Goal: Task Accomplishment & Management: Manage account settings

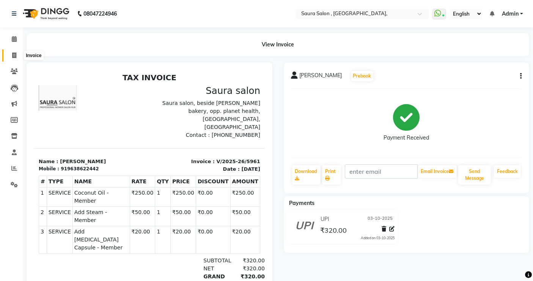
click at [17, 55] on span at bounding box center [14, 55] width 13 height 9
select select "service"
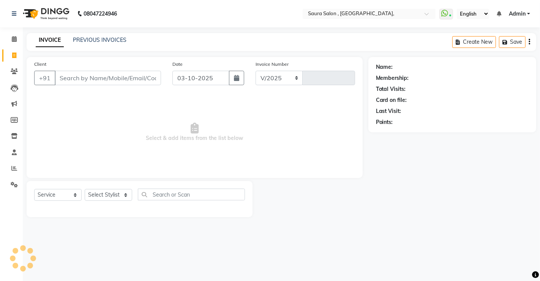
select select "6963"
type input "5962"
select select "57428"
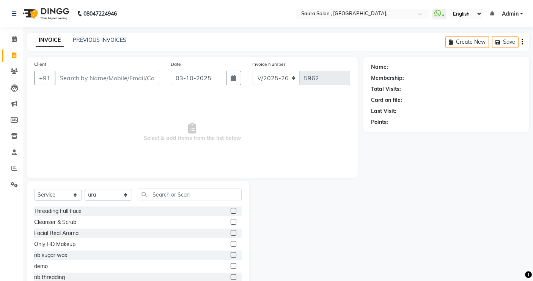
click at [84, 76] on input "Client" at bounding box center [107, 78] width 105 height 14
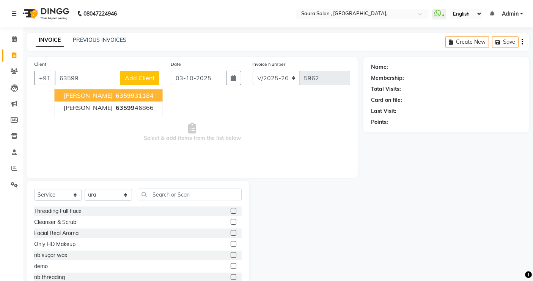
click at [116, 94] on span "63599" at bounding box center [125, 96] width 19 height 8
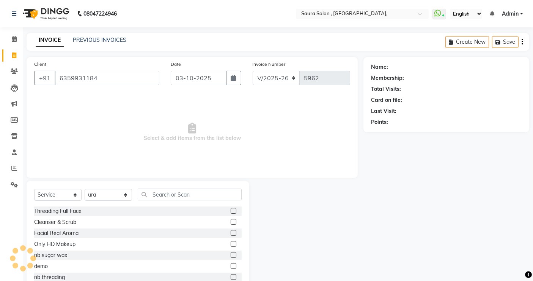
type input "6359931184"
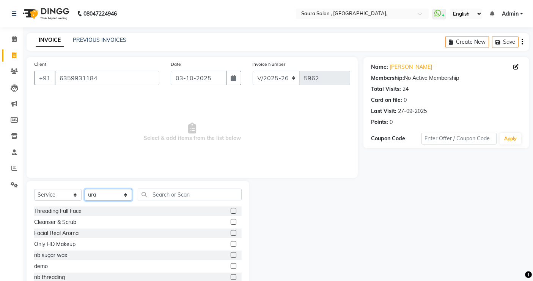
click at [102, 197] on select "Select Stylist archana asha [PERSON_NAME] deepika [PERSON_NAME] [PERSON_NAME] […" at bounding box center [108, 195] width 47 height 12
select select "56817"
click at [85, 189] on select "Select Stylist archana asha [PERSON_NAME] deepika [PERSON_NAME] [PERSON_NAME] […" at bounding box center [108, 195] width 47 height 12
click at [156, 186] on div "Select Service Product Membership Package Voucher Prepaid Gift Card Select Styl…" at bounding box center [138, 237] width 223 height 112
click at [158, 192] on input "text" at bounding box center [190, 194] width 104 height 12
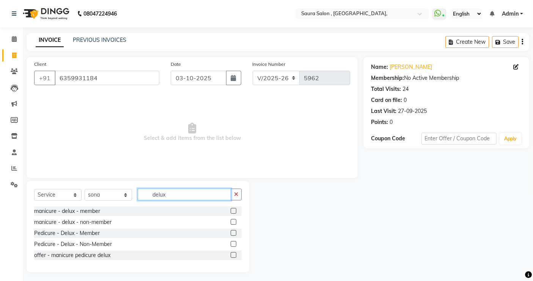
type input "delux"
click at [234, 232] on label at bounding box center [234, 233] width 6 height 6
click at [234, 232] on input "checkbox" at bounding box center [233, 232] width 5 height 5
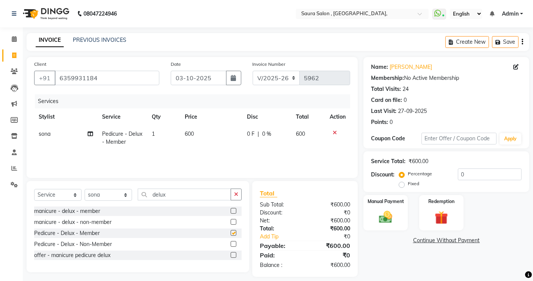
checkbox input "false"
click at [185, 196] on input "delux" at bounding box center [184, 194] width 93 height 12
type input "d"
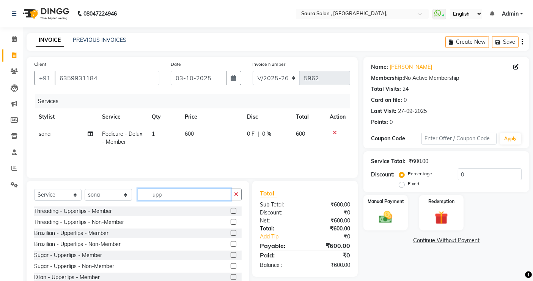
type input "upp"
click at [231, 210] on label at bounding box center [234, 211] width 6 height 6
click at [231, 210] on input "checkbox" at bounding box center [233, 210] width 5 height 5
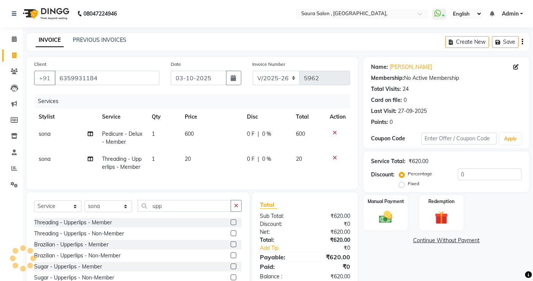
click at [231, 225] on label at bounding box center [234, 222] width 6 height 6
click at [231, 225] on input "checkbox" at bounding box center [233, 222] width 5 height 5
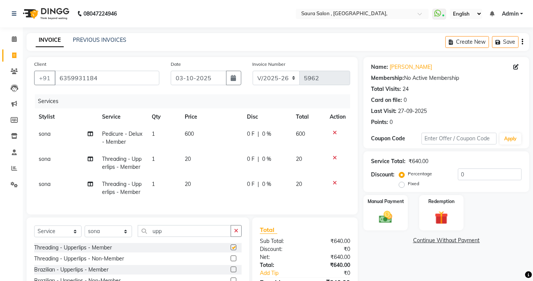
checkbox input "false"
click at [170, 237] on input "upp" at bounding box center [184, 231] width 93 height 12
type input "u"
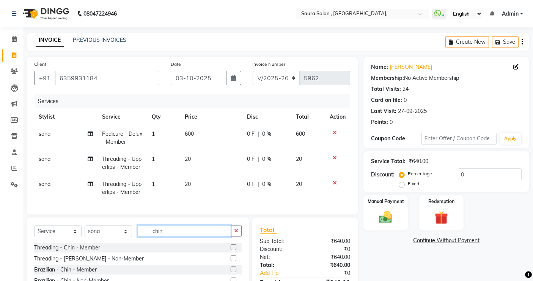
type input "chin"
click at [234, 250] on label at bounding box center [234, 247] width 6 height 6
click at [234, 250] on input "checkbox" at bounding box center [233, 247] width 5 height 5
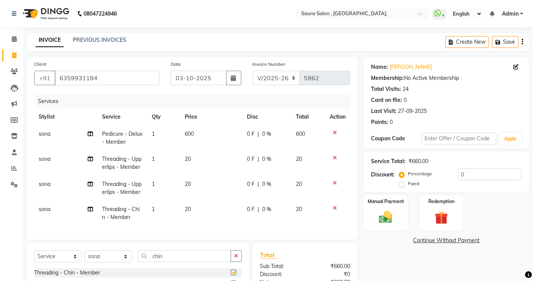
checkbox input "false"
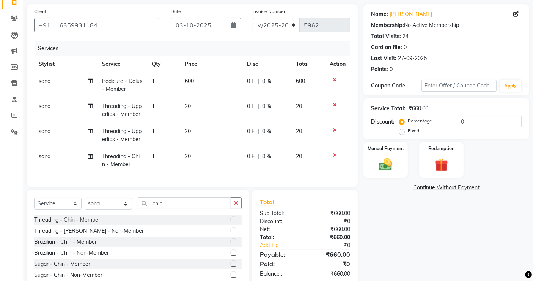
scroll to position [81, 0]
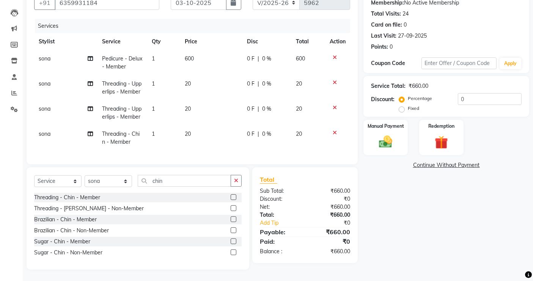
click at [335, 105] on icon at bounding box center [335, 107] width 4 height 5
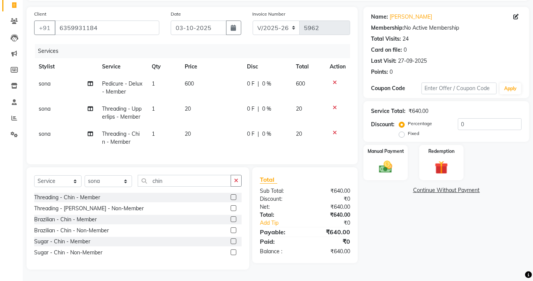
scroll to position [56, 0]
click at [52, 178] on select "Select Service Product Membership Package Voucher Prepaid Gift Card" at bounding box center [57, 181] width 47 height 12
select select "membership"
click at [34, 182] on select "Select Service Product Membership Package Voucher Prepaid Gift Card" at bounding box center [57, 181] width 47 height 12
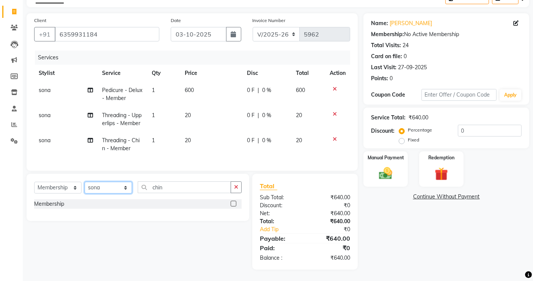
drag, startPoint x: 119, startPoint y: 186, endPoint x: 116, endPoint y: 135, distance: 51.4
click at [116, 135] on div "Client [PHONE_NUMBER] Date [DATE] Invoice Number V/2025 V/[PHONE_NUMBER] Servic…" at bounding box center [192, 141] width 343 height 256
select select "57428"
click at [85, 182] on select "Select Stylist archana asha [PERSON_NAME] deepika [PERSON_NAME] [PERSON_NAME] […" at bounding box center [108, 188] width 47 height 12
click at [232, 203] on label at bounding box center [234, 203] width 6 height 6
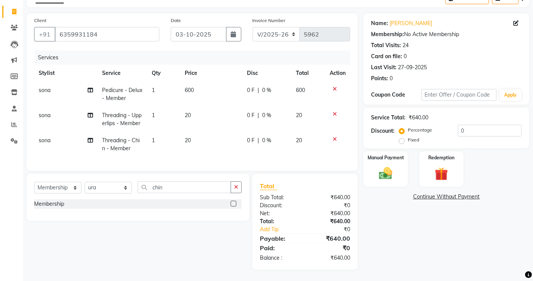
click at [232, 203] on input "checkbox" at bounding box center [233, 203] width 5 height 5
select select "select"
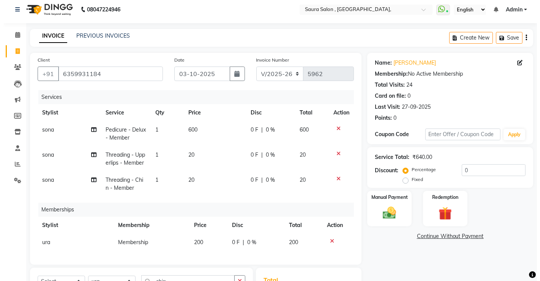
scroll to position [0, 0]
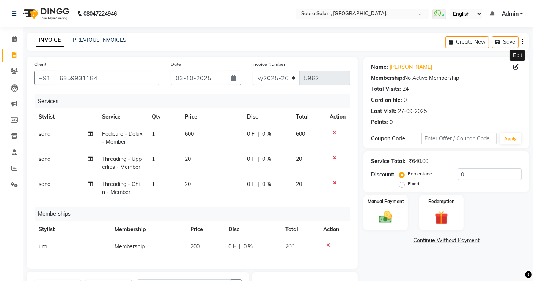
click at [518, 65] on icon at bounding box center [516, 66] width 5 height 5
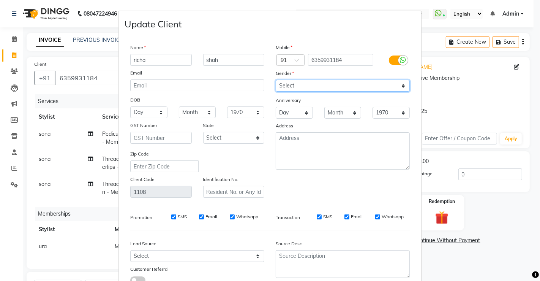
click at [303, 84] on select "Select [DEMOGRAPHIC_DATA] [DEMOGRAPHIC_DATA] Other Prefer Not To Say" at bounding box center [343, 86] width 134 height 12
select select "[DEMOGRAPHIC_DATA]"
click at [276, 80] on select "Select [DEMOGRAPHIC_DATA] [DEMOGRAPHIC_DATA] Other Prefer Not To Say" at bounding box center [343, 86] width 134 height 12
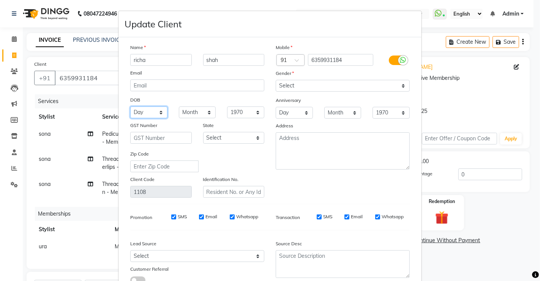
click at [137, 111] on select "Day 01 02 03 04 05 06 07 08 09 10 11 12 13 14 15 16 17 18 19 20 21 22 23 24 25 …" at bounding box center [148, 112] width 37 height 12
select select "20"
click at [130, 106] on select "Day 01 02 03 04 05 06 07 08 09 10 11 12 13 14 15 16 17 18 19 20 21 22 23 24 25 …" at bounding box center [148, 112] width 37 height 12
click at [197, 110] on select "Month January February March April May June July August September October Novem…" at bounding box center [197, 112] width 37 height 12
select select "03"
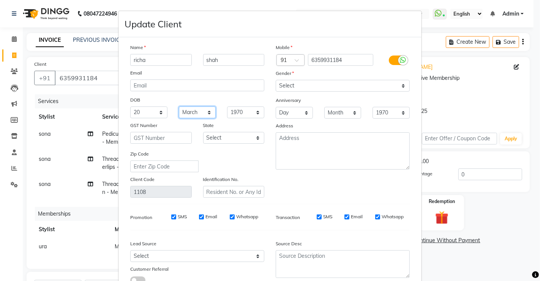
click at [179, 106] on select "Month January February March April May June July August September October Novem…" at bounding box center [197, 112] width 37 height 12
click at [250, 112] on select "1940 1941 1942 1943 1944 1945 1946 1947 1948 1949 1950 1951 1952 1953 1954 1955…" at bounding box center [245, 112] width 37 height 12
click at [261, 237] on div "Lead Source Select Walk-in Referral Internet Friend Word of Mouth Advertisement…" at bounding box center [197, 259] width 145 height 47
click at [248, 111] on select "1940 1941 1942 1943 1944 1945 1946 1947 1948 1949 1950 1951 1952 1953 1954 1955…" at bounding box center [245, 112] width 37 height 12
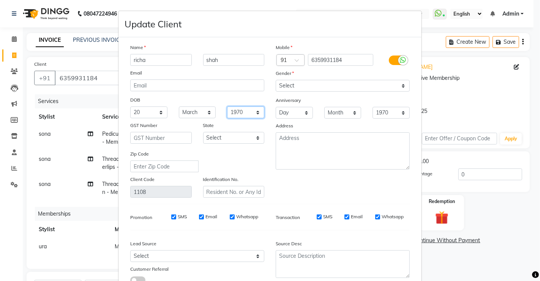
select select "1995"
click at [227, 106] on select "1940 1941 1942 1943 1944 1945 1946 1947 1948 1949 1950 1951 1952 1953 1954 1955…" at bounding box center [245, 112] width 37 height 12
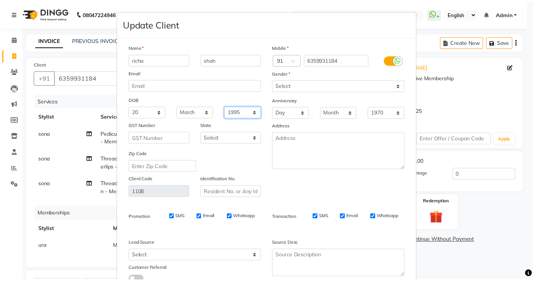
scroll to position [56, 0]
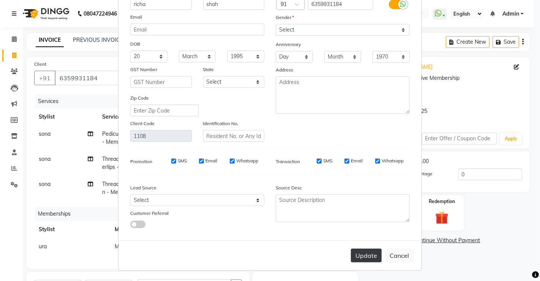
click at [361, 260] on button "Update" at bounding box center [366, 255] width 31 height 14
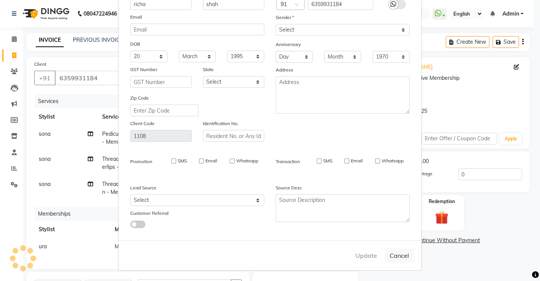
select select
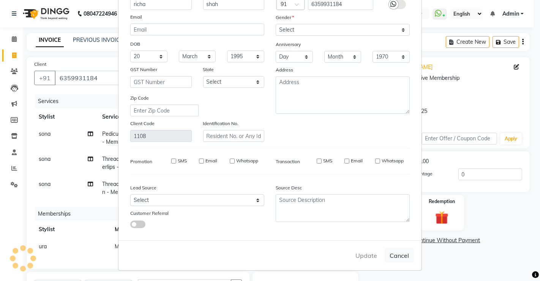
select select
checkbox input "false"
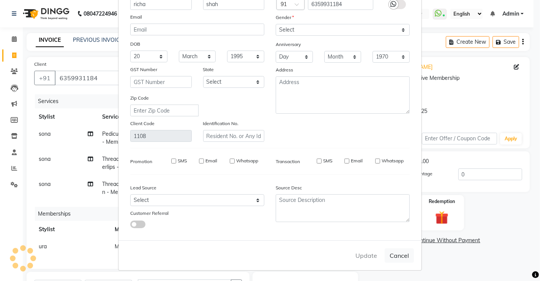
checkbox input "false"
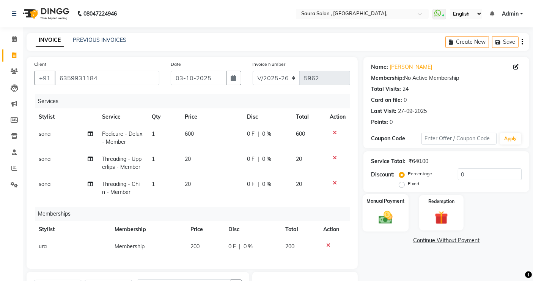
click at [392, 208] on div "Manual Payment" at bounding box center [386, 212] width 46 height 37
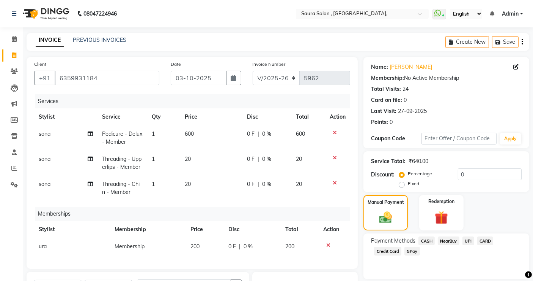
click at [426, 240] on span "CASH" at bounding box center [427, 240] width 16 height 9
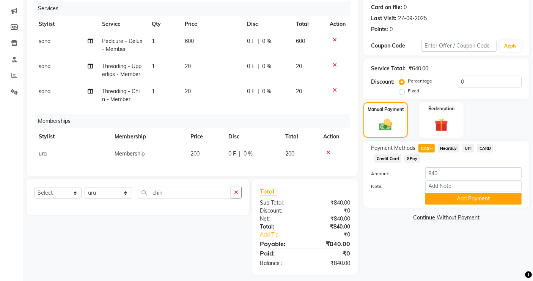
scroll to position [104, 0]
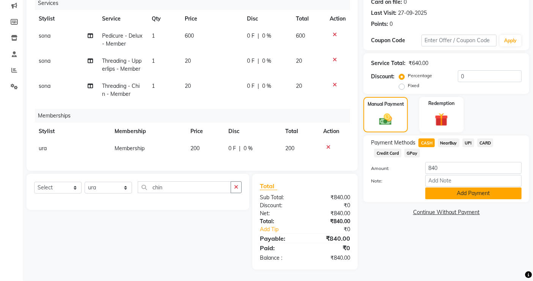
click at [484, 188] on button "Add Payment" at bounding box center [474, 193] width 96 height 12
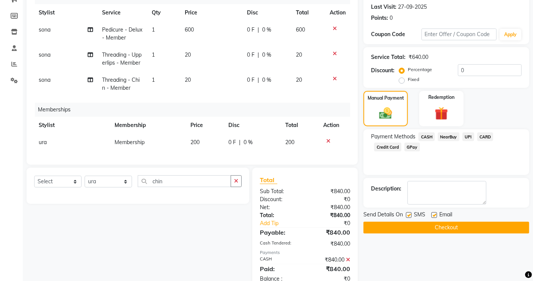
scroll to position [131, 0]
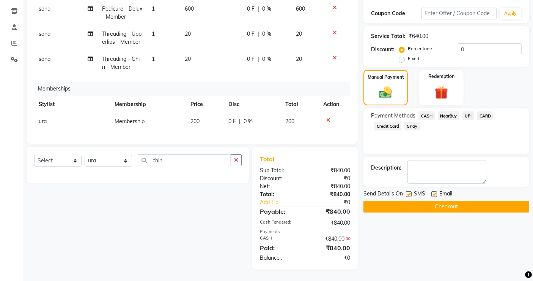
click at [449, 200] on button "Checkout" at bounding box center [447, 206] width 166 height 12
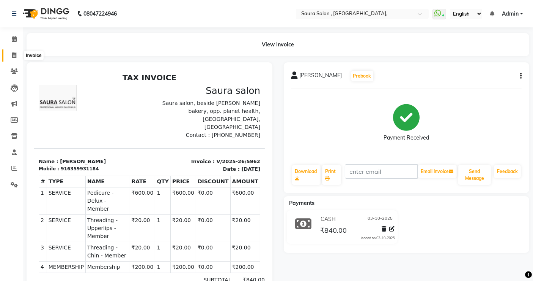
click at [13, 54] on icon at bounding box center [14, 55] width 4 height 6
select select "6963"
select select "service"
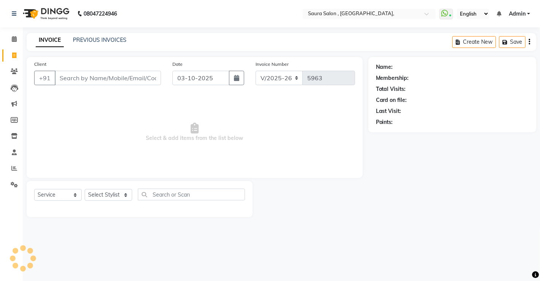
select select "57428"
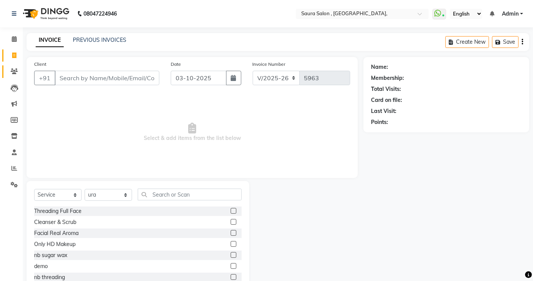
click at [14, 72] on icon at bounding box center [14, 71] width 7 height 6
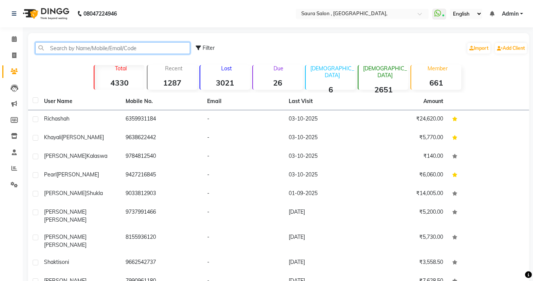
click at [65, 47] on input "text" at bounding box center [112, 48] width 155 height 12
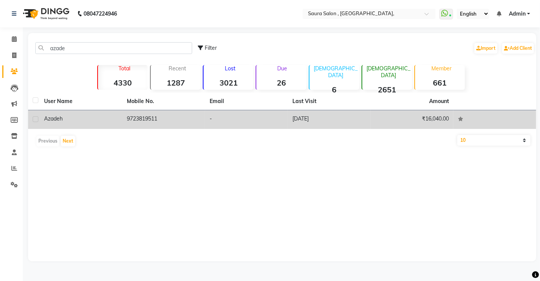
click at [134, 118] on td "9723819511" at bounding box center [163, 119] width 83 height 19
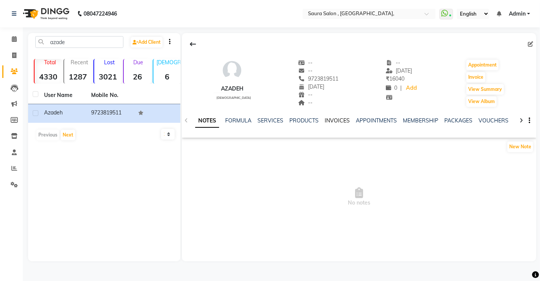
click at [335, 118] on link "INVOICES" at bounding box center [337, 120] width 25 height 7
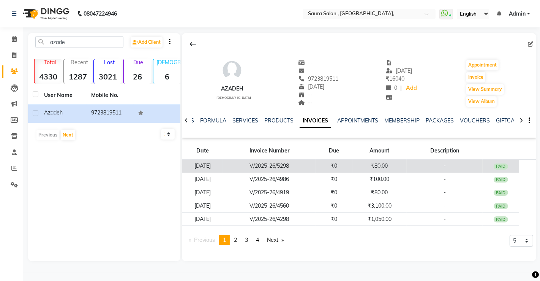
click at [352, 170] on td "₹0" at bounding box center [334, 165] width 36 height 13
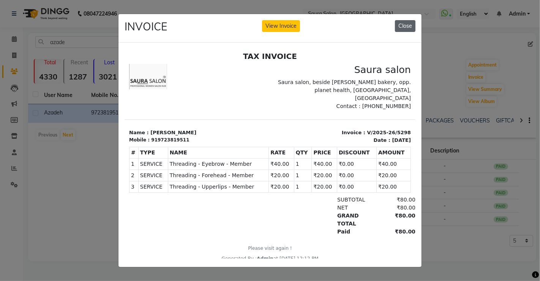
click at [404, 23] on button "Close" at bounding box center [405, 26] width 21 height 12
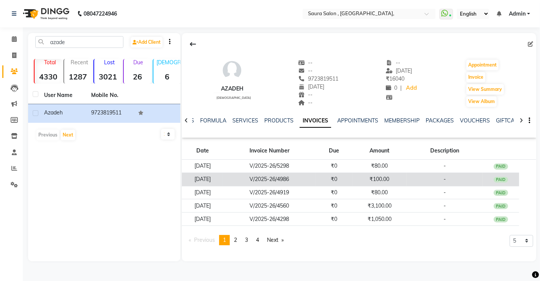
click at [363, 182] on td "₹100.00" at bounding box center [379, 178] width 55 height 13
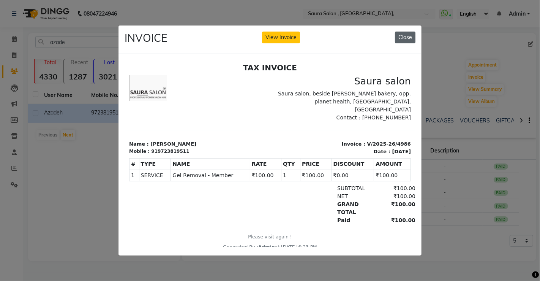
click at [402, 33] on button "Close" at bounding box center [405, 38] width 21 height 12
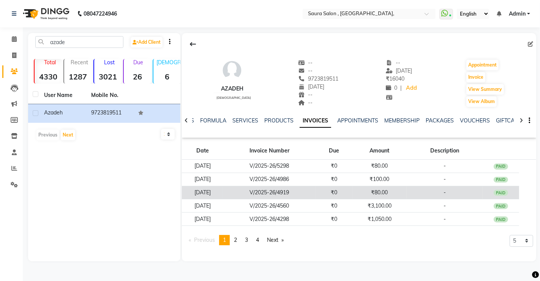
click at [369, 190] on td "₹80.00" at bounding box center [379, 192] width 55 height 13
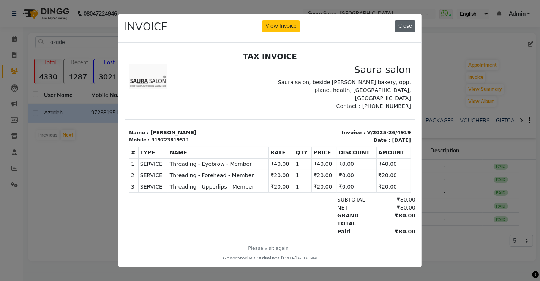
click at [409, 20] on button "Close" at bounding box center [405, 26] width 21 height 12
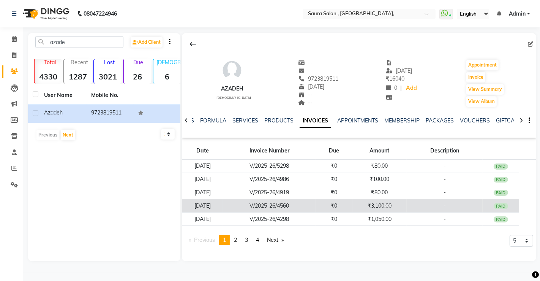
click at [366, 206] on td "₹3,100.00" at bounding box center [379, 205] width 55 height 13
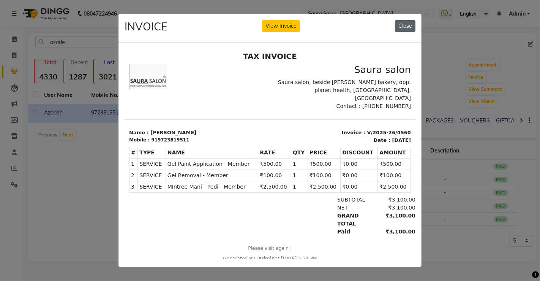
click at [408, 24] on button "Close" at bounding box center [405, 26] width 21 height 12
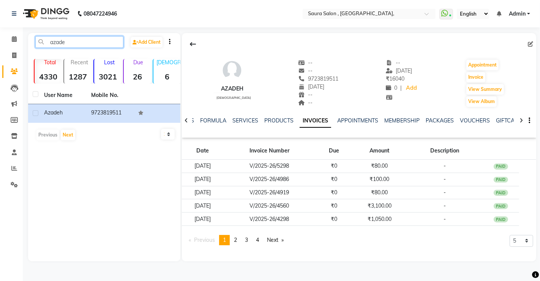
click at [73, 41] on input "azade" at bounding box center [79, 42] width 88 height 12
type input "a"
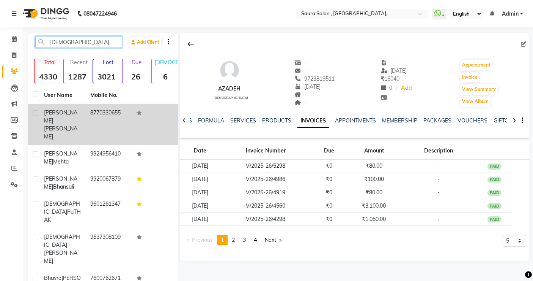
type input "[DEMOGRAPHIC_DATA]"
click at [98, 117] on td "8770330655" at bounding box center [109, 124] width 46 height 41
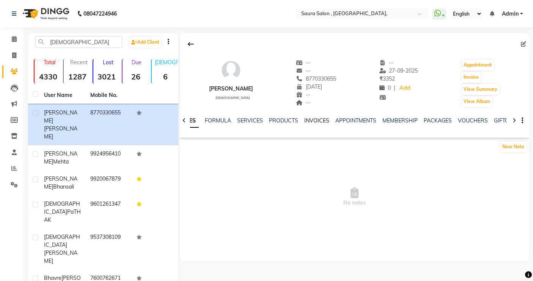
click at [317, 117] on link "INVOICES" at bounding box center [317, 120] width 25 height 7
